Goal: Task Accomplishment & Management: Complete application form

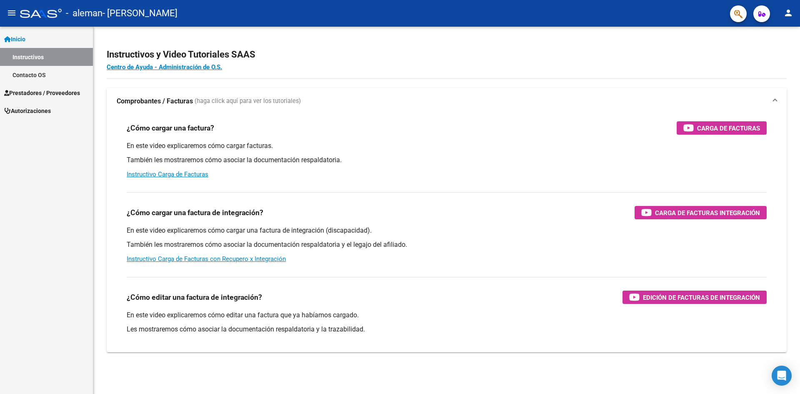
click at [7, 17] on mat-icon "menu" at bounding box center [12, 13] width 10 height 10
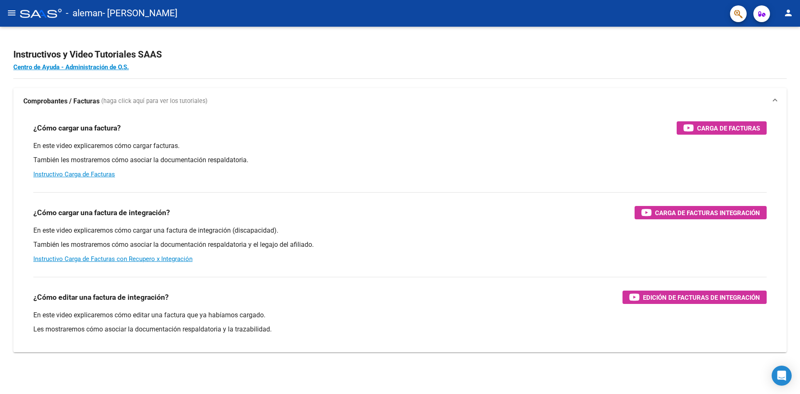
click at [7, 9] on mat-icon "menu" at bounding box center [12, 13] width 10 height 10
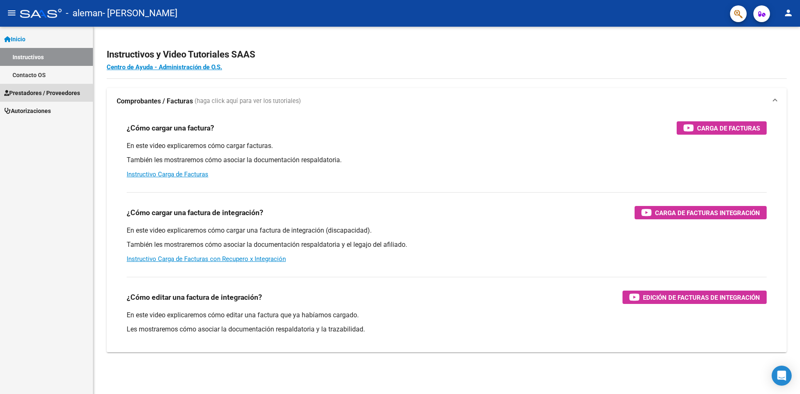
click at [35, 94] on span "Prestadores / Proveedores" at bounding box center [42, 92] width 76 height 9
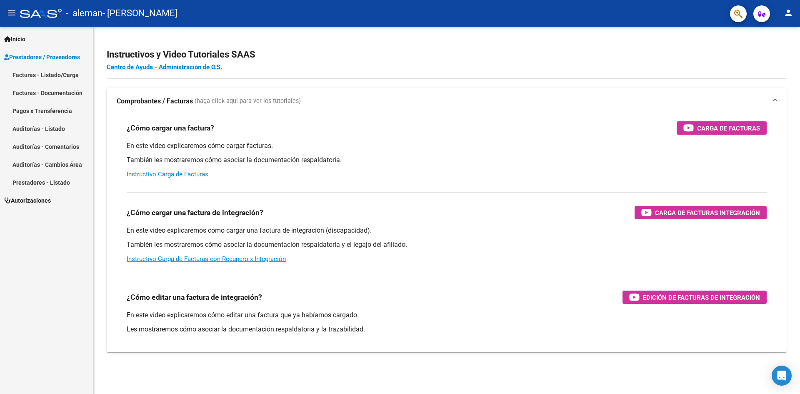
click at [40, 80] on link "Facturas - Listado/Carga" at bounding box center [46, 75] width 93 height 18
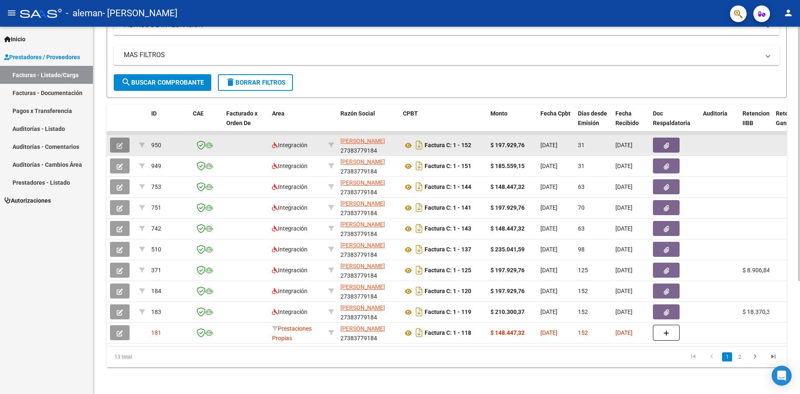
click at [125, 137] on button "button" at bounding box center [120, 144] width 20 height 15
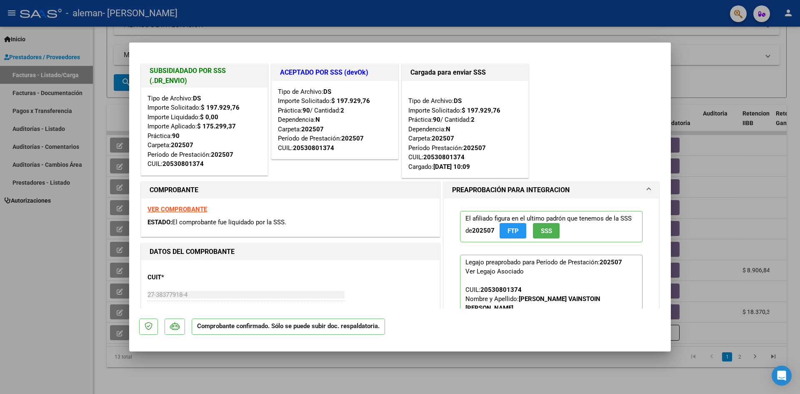
click at [242, 36] on div at bounding box center [400, 197] width 800 height 394
type input "$ 0,00"
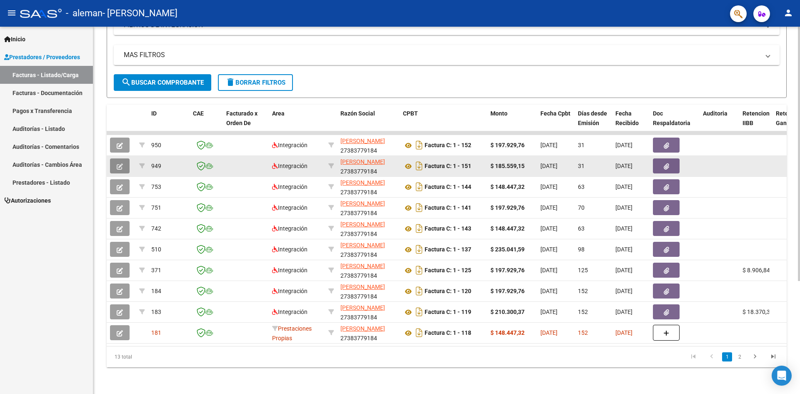
click at [125, 158] on button "button" at bounding box center [120, 165] width 20 height 15
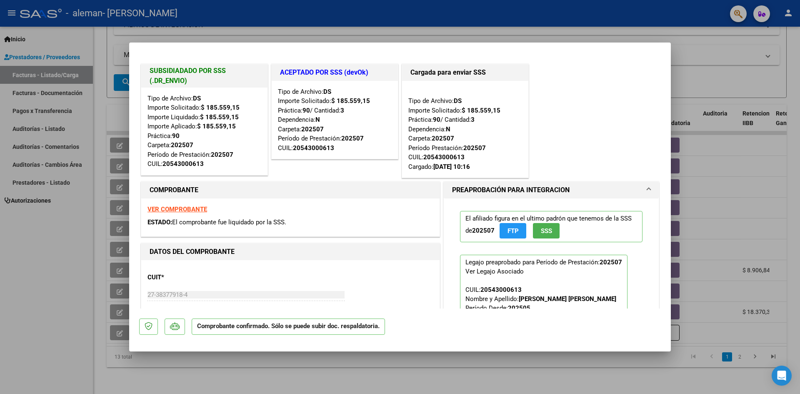
click at [53, 275] on div at bounding box center [400, 197] width 800 height 394
type input "$ 0,00"
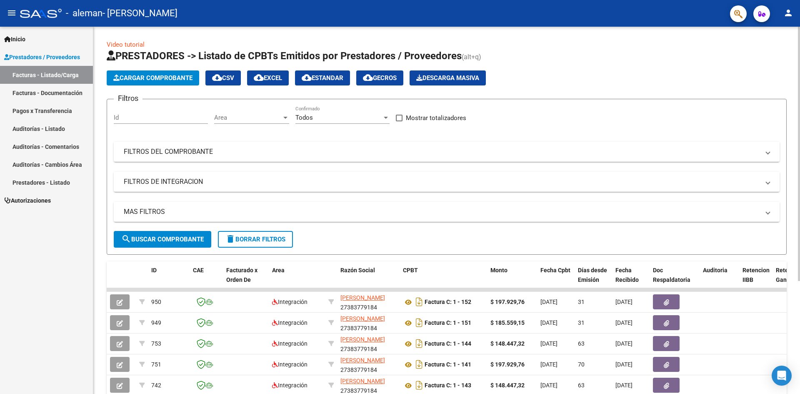
click at [152, 79] on span "Cargar Comprobante" at bounding box center [152, 77] width 79 height 7
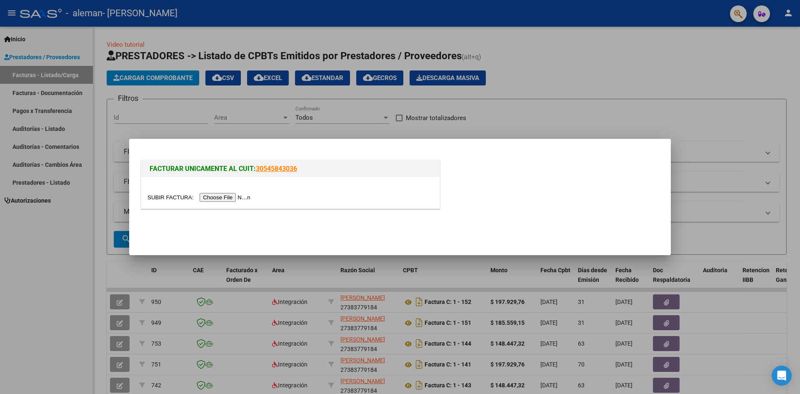
click at [224, 197] on div at bounding box center [290, 192] width 298 height 31
click at [224, 195] on input "file" at bounding box center [199, 197] width 105 height 9
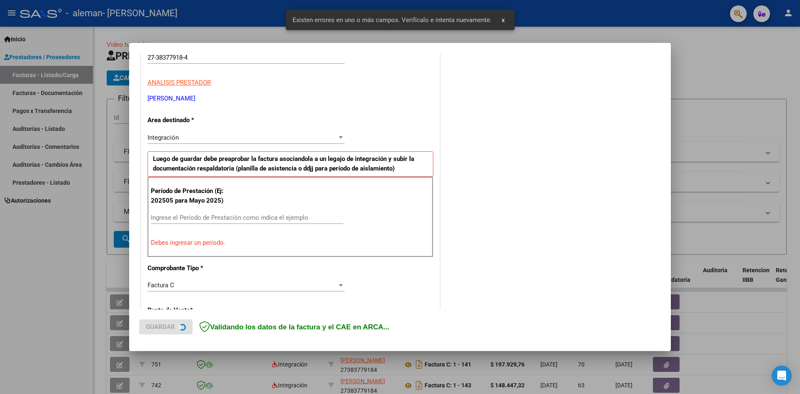
scroll to position [147, 0]
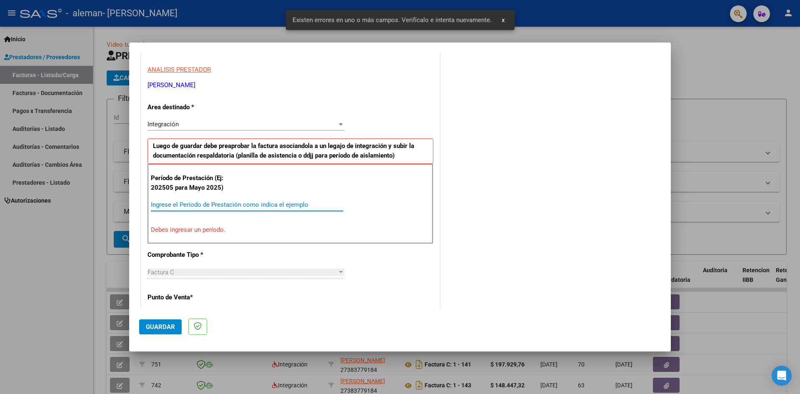
click at [235, 202] on input "Ingrese el Período de Prestación como indica el ejemplo" at bounding box center [247, 204] width 192 height 7
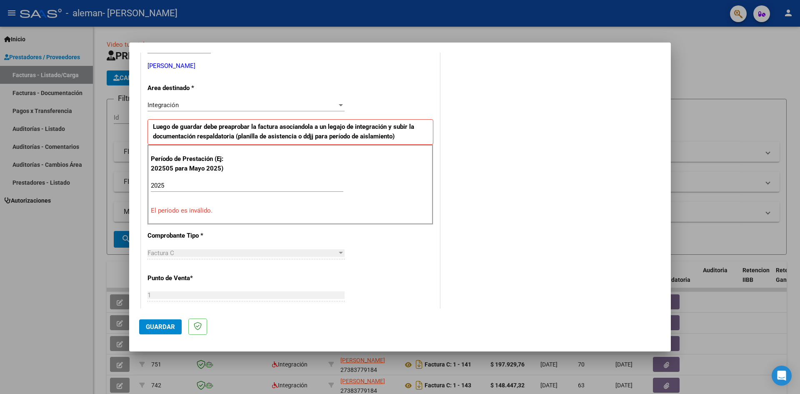
scroll to position [167, 0]
click at [228, 185] on input "2025" at bounding box center [247, 184] width 192 height 7
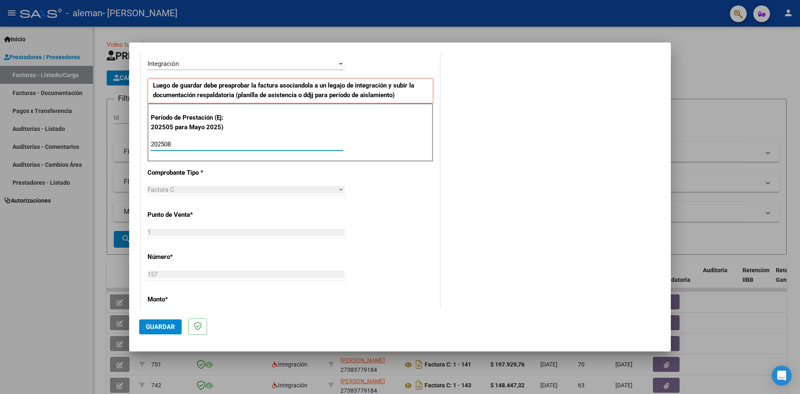
scroll to position [208, 0]
type input "202508"
click at [213, 170] on p "Comprobante Tipo *" at bounding box center [190, 172] width 86 height 10
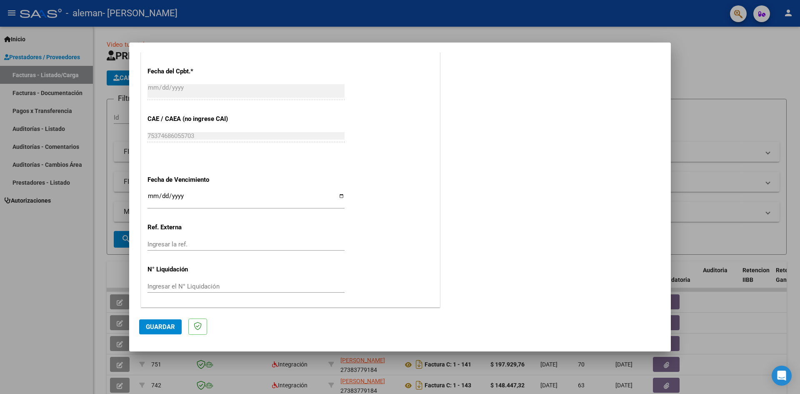
scroll to position [477, 0]
click at [342, 195] on input "Ingresar la fecha" at bounding box center [245, 198] width 197 height 13
click at [339, 195] on input "Ingresar la fecha" at bounding box center [245, 198] width 197 height 13
type input "[DATE]"
click at [169, 327] on span "Guardar" at bounding box center [160, 326] width 29 height 7
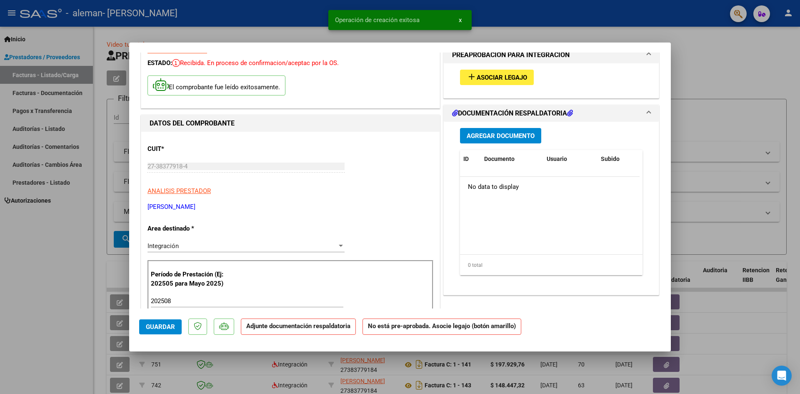
scroll to position [0, 0]
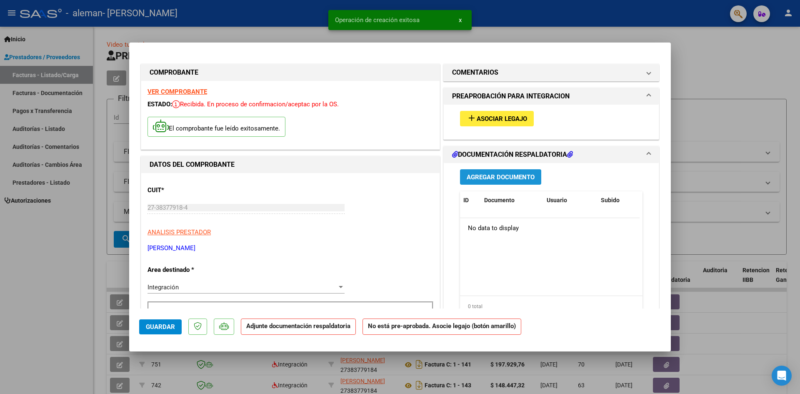
click at [494, 176] on span "Agregar Documento" at bounding box center [501, 176] width 68 height 7
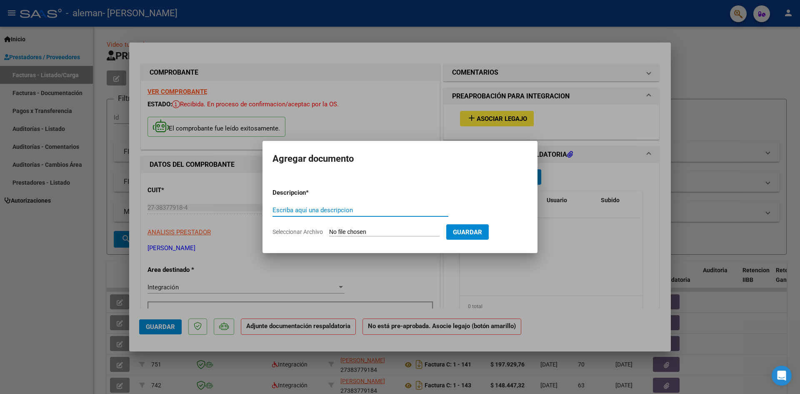
click at [407, 233] on input "Seleccionar Archivo" at bounding box center [384, 232] width 110 height 8
type input "C:\fakepath\Planilla de Asistencia_Juan [PERSON_NAME].pdf"
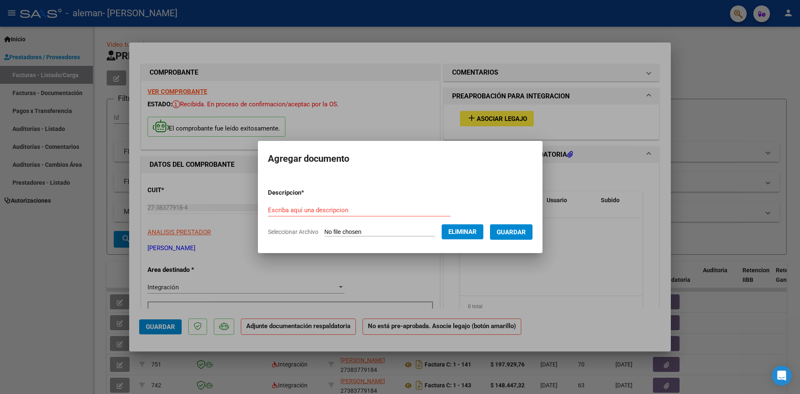
click at [315, 201] on form "Descripcion * Escriba aquí una descripcion Seleccionar Archivo Eliminar Guardar" at bounding box center [400, 212] width 265 height 61
click at [317, 206] on input "Escriba aquí una descripcion" at bounding box center [359, 209] width 182 height 7
type input "Planilla de Asistencia"
click at [522, 234] on span "Guardar" at bounding box center [511, 231] width 29 height 7
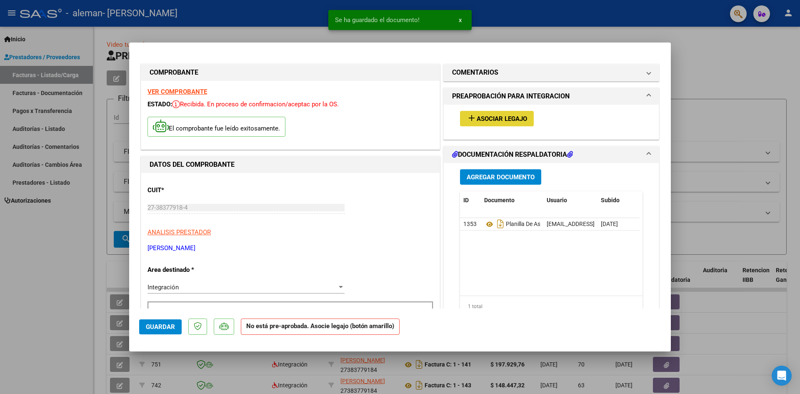
click at [501, 112] on button "add Asociar Legajo" at bounding box center [497, 118] width 74 height 15
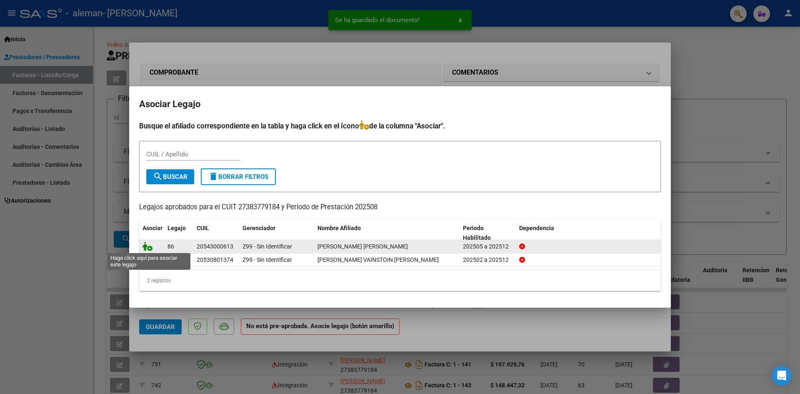
click at [147, 248] on icon at bounding box center [147, 246] width 10 height 9
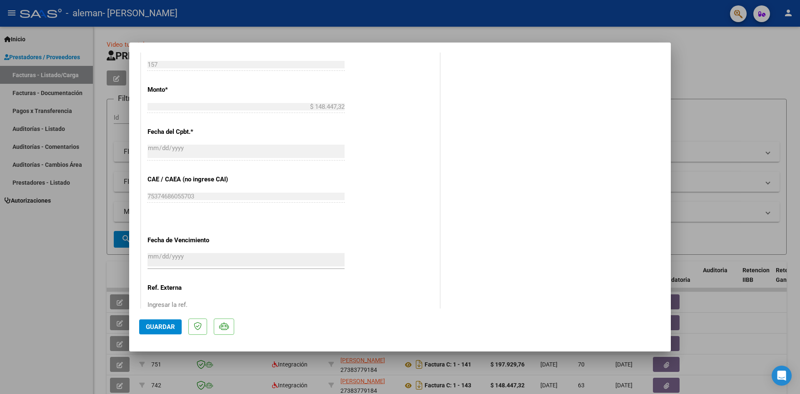
scroll to position [490, 0]
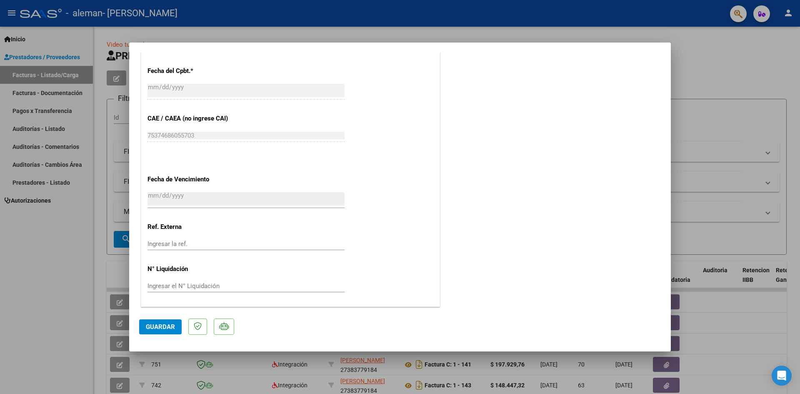
click at [169, 325] on span "Guardar" at bounding box center [160, 326] width 29 height 7
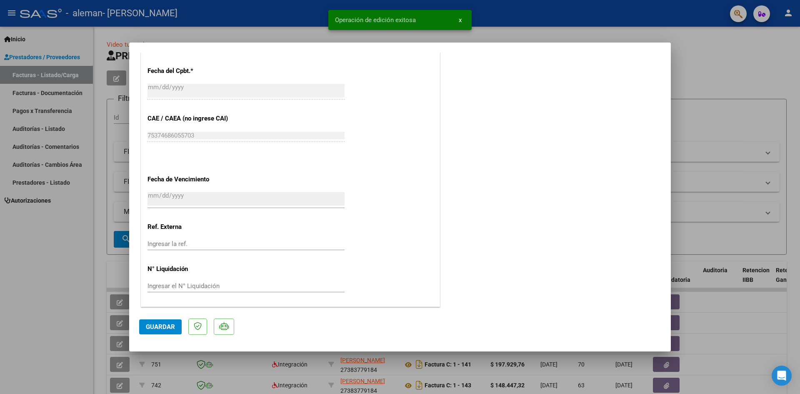
click at [24, 312] on div at bounding box center [400, 197] width 800 height 394
type input "$ 0,00"
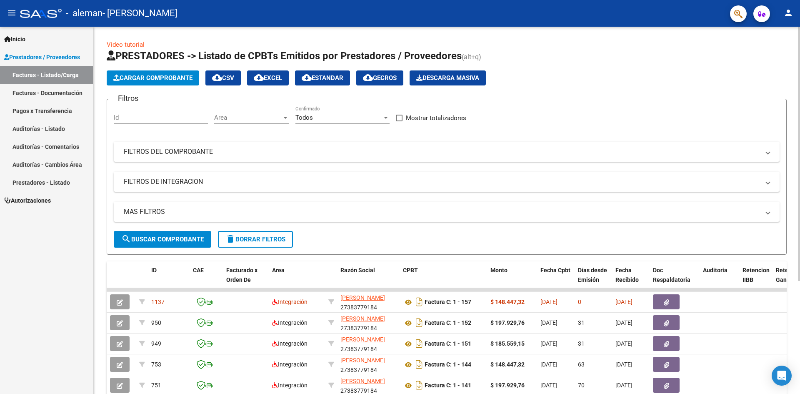
click at [142, 75] on span "Cargar Comprobante" at bounding box center [152, 77] width 79 height 7
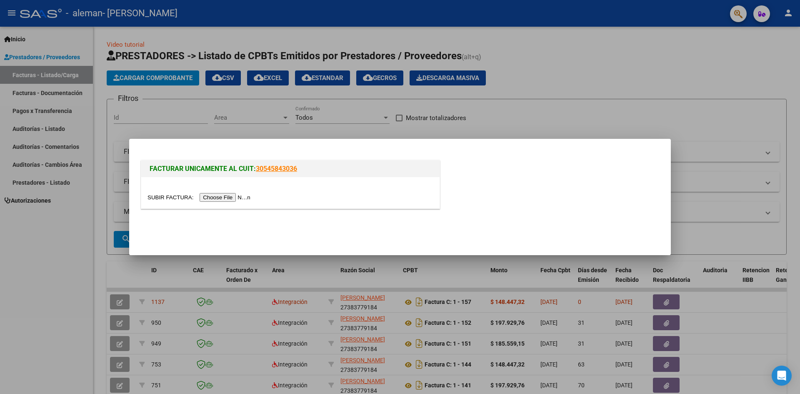
click at [244, 196] on input "file" at bounding box center [199, 197] width 105 height 9
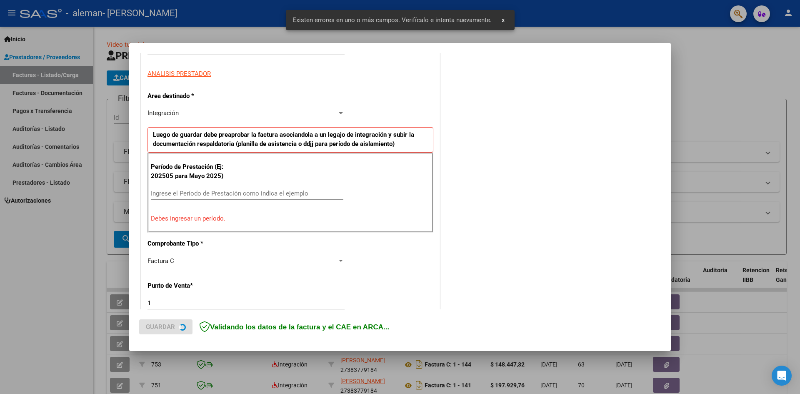
scroll to position [147, 0]
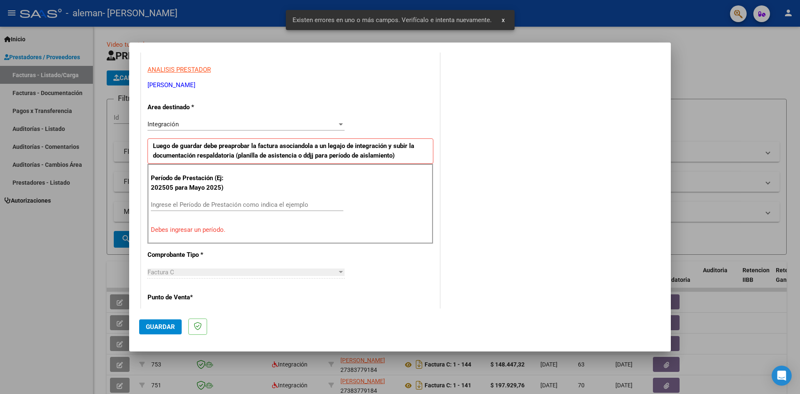
click at [178, 205] on input "Ingrese el Período de Prestación como indica el ejemplo" at bounding box center [247, 204] width 192 height 7
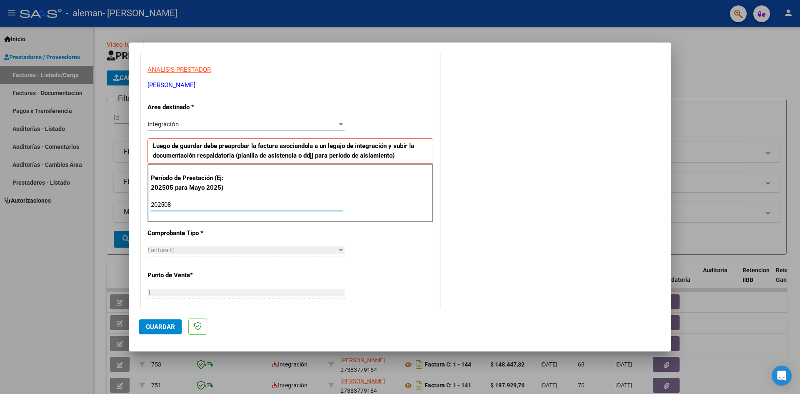
type input "202508"
click at [384, 243] on div "CUIT * 27-38377918-4 Ingresar CUIT ANALISIS PRESTADOR [PERSON_NAME] [PERSON_NAM…" at bounding box center [290, 323] width 298 height 627
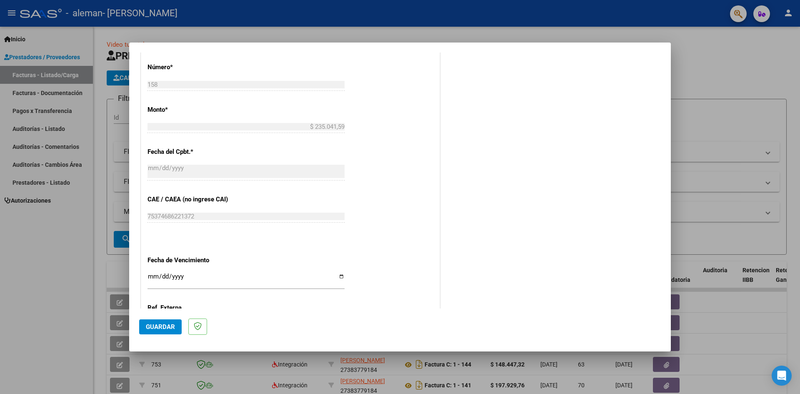
scroll to position [438, 0]
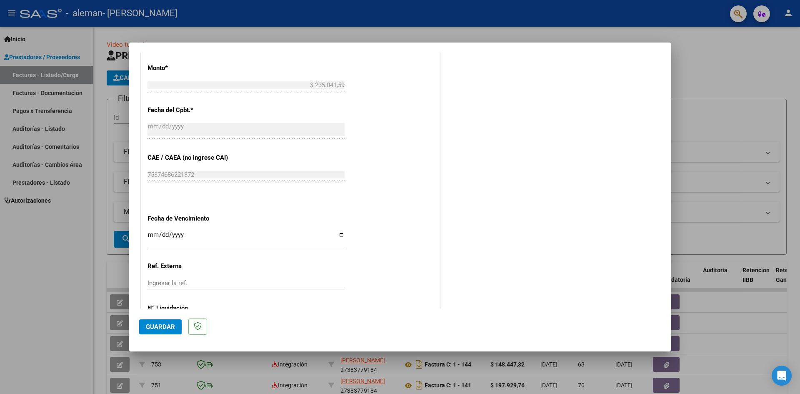
click at [337, 236] on input "Ingresar la fecha" at bounding box center [245, 237] width 197 height 13
type input "[DATE]"
click at [166, 325] on span "Guardar" at bounding box center [160, 326] width 29 height 7
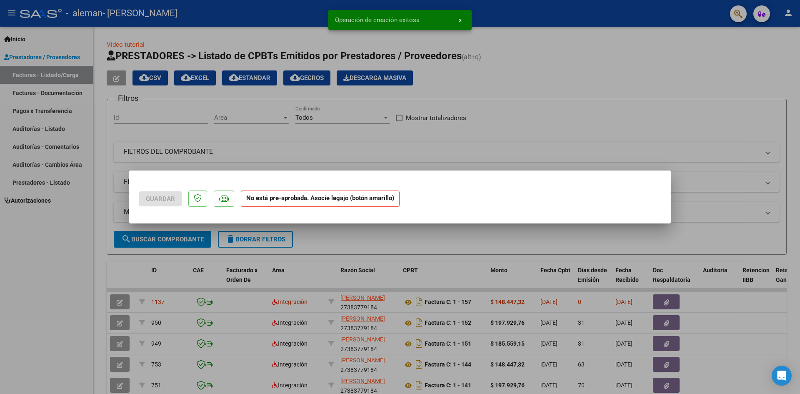
scroll to position [0, 0]
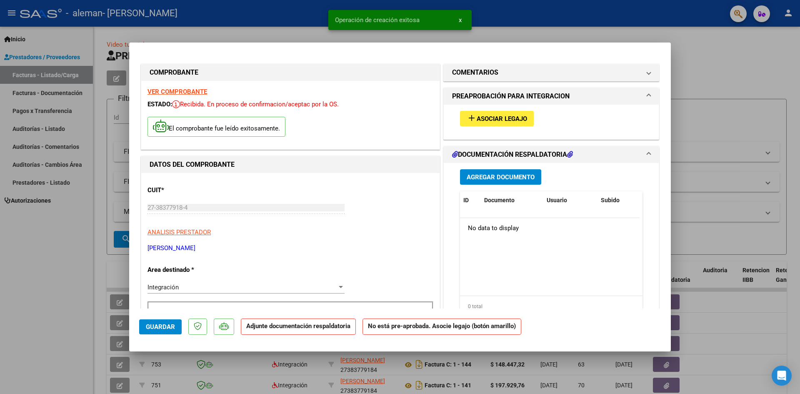
click at [504, 178] on span "Agregar Documento" at bounding box center [501, 176] width 68 height 7
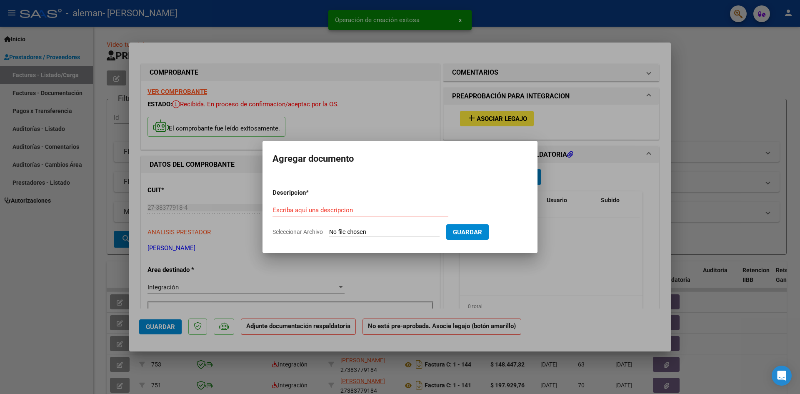
click at [393, 230] on input "Seleccionar Archivo" at bounding box center [384, 232] width 110 height 8
type input "C:\fakepath\Planilla de Asistencia_Giovanni [PERSON_NAME] Vainstoin_Agosto.pdf"
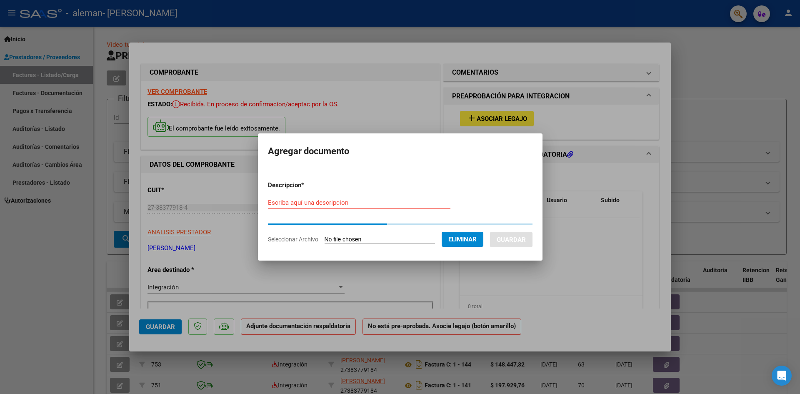
click at [327, 199] on input "Escriba aquí una descripcion" at bounding box center [359, 202] width 182 height 7
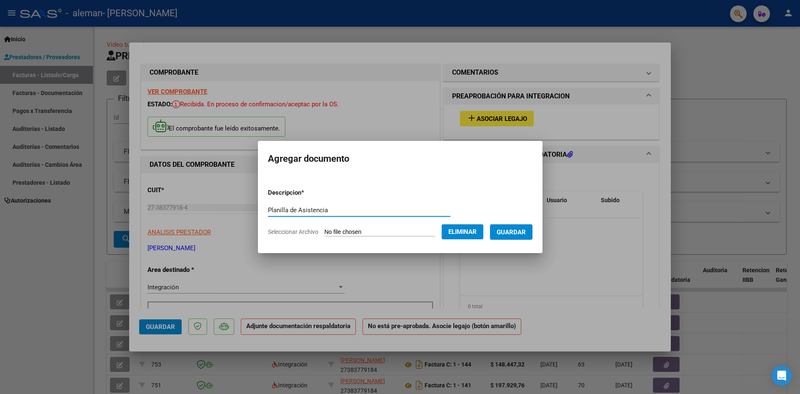
type input "Planilla de Asistencia"
click at [518, 233] on span "Guardar" at bounding box center [511, 231] width 29 height 7
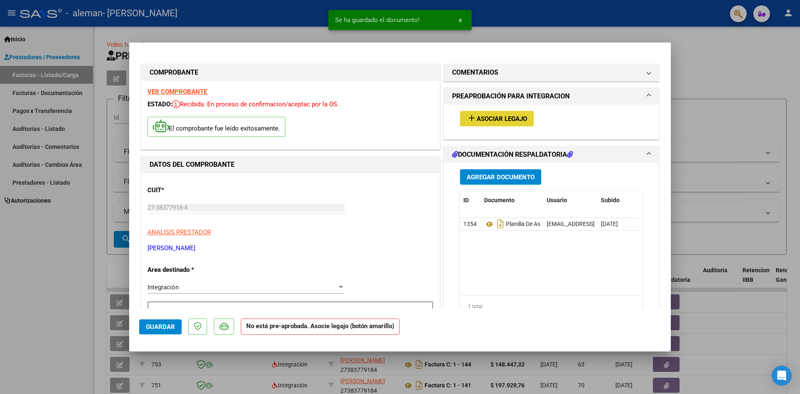
click at [477, 122] on span "Asociar Legajo" at bounding box center [502, 118] width 50 height 7
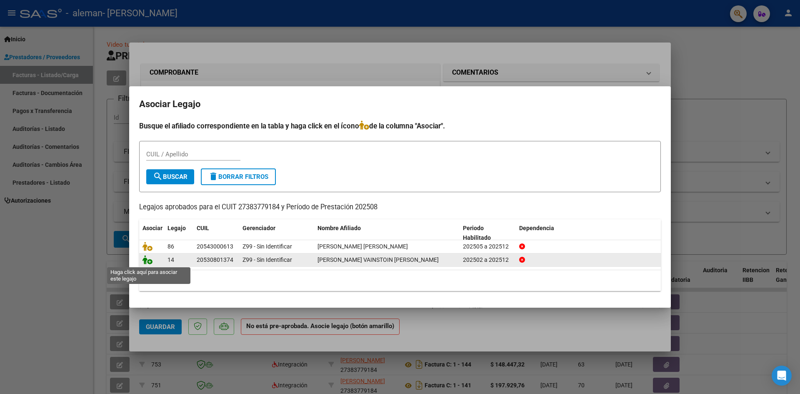
click at [148, 262] on icon at bounding box center [147, 259] width 10 height 9
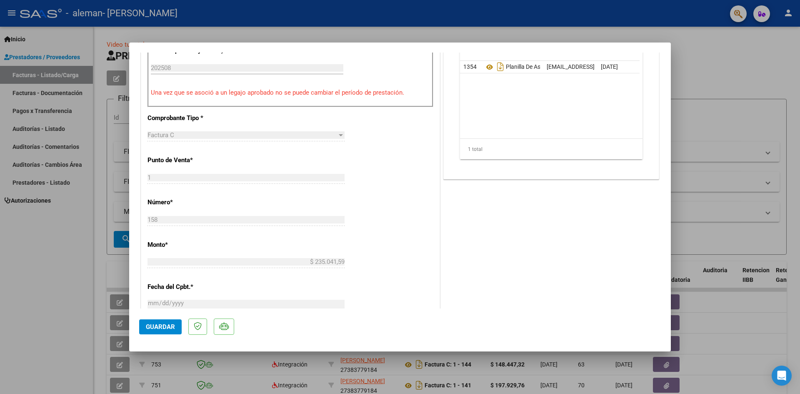
scroll to position [333, 0]
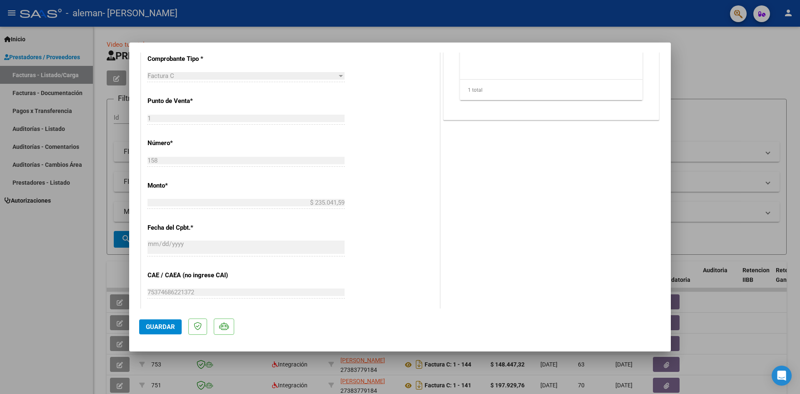
click at [155, 330] on button "Guardar" at bounding box center [160, 326] width 42 height 15
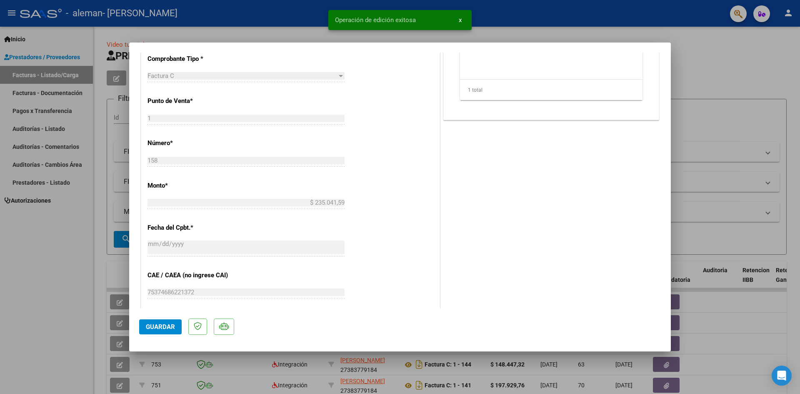
click at [91, 318] on div at bounding box center [400, 197] width 800 height 394
type input "$ 0,00"
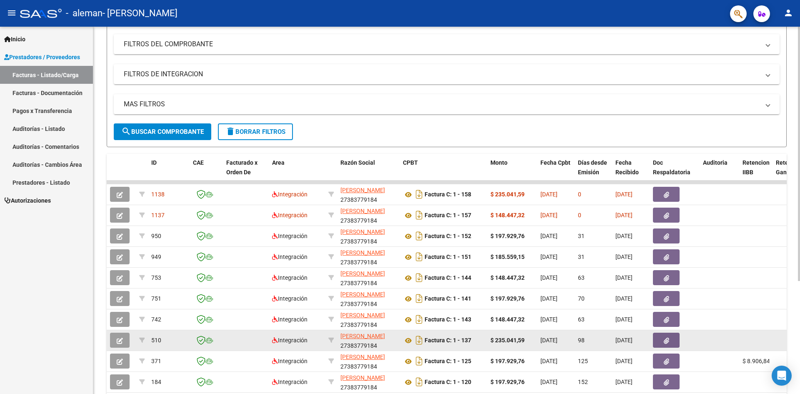
scroll to position [125, 0]
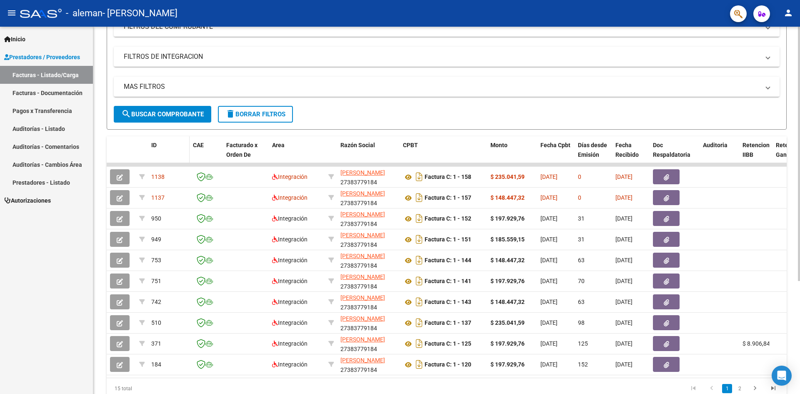
click at [154, 146] on span "ID" at bounding box center [153, 145] width 5 height 7
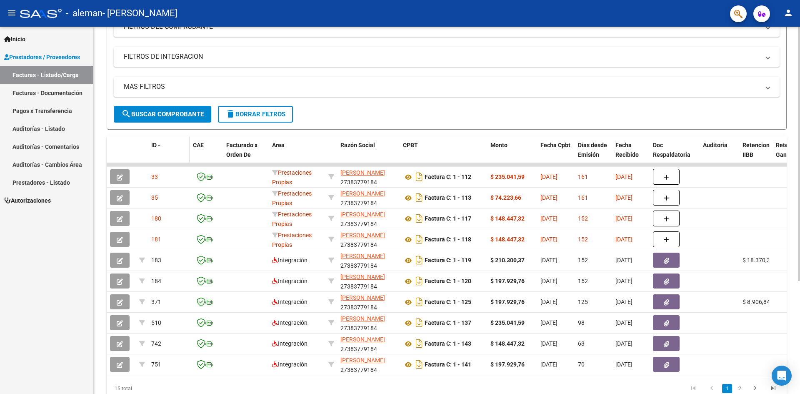
click at [154, 146] on span "ID" at bounding box center [153, 145] width 5 height 7
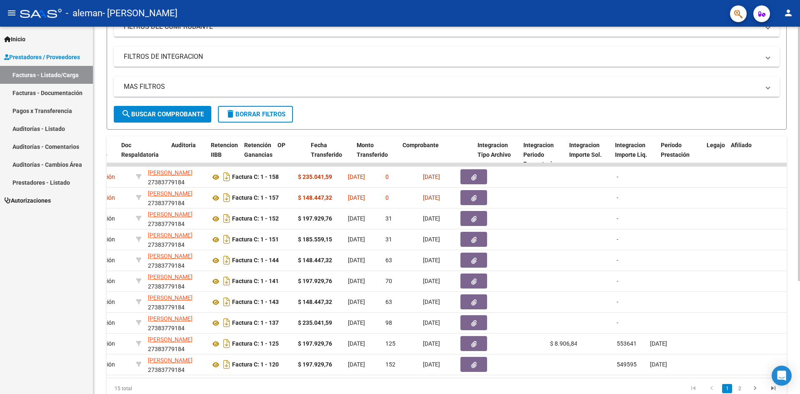
scroll to position [0, 0]
